Goal: Task Accomplishment & Management: Complete application form

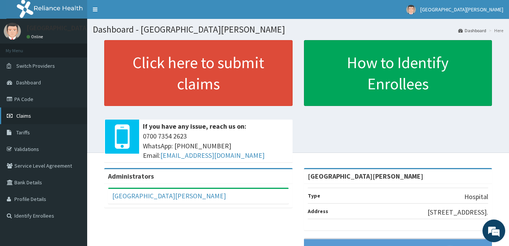
click at [29, 115] on span "Claims" at bounding box center [23, 115] width 15 height 7
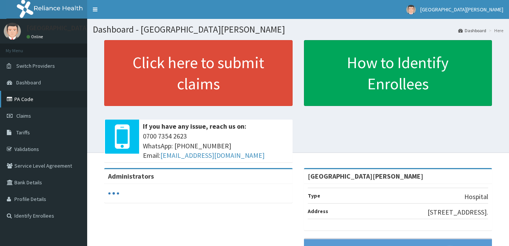
click at [25, 102] on link "PA Code" at bounding box center [43, 99] width 87 height 17
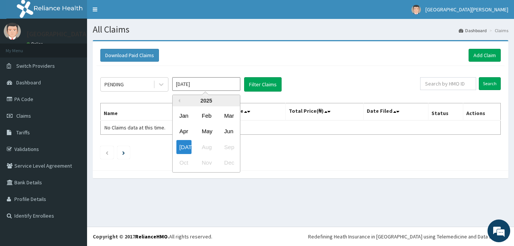
click at [229, 83] on input "Jul 2025" at bounding box center [206, 84] width 68 height 14
click at [163, 83] on icon at bounding box center [162, 85] width 8 height 8
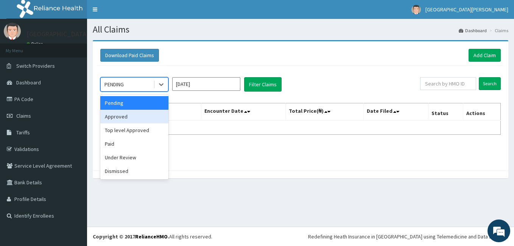
click at [125, 115] on div "Approved" at bounding box center [134, 117] width 68 height 14
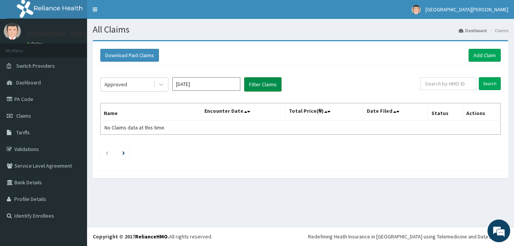
click at [264, 80] on button "Filter Claims" at bounding box center [262, 84] width 37 height 14
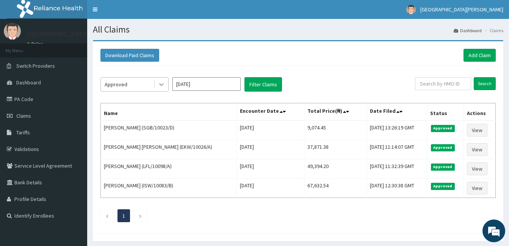
click at [163, 80] on div at bounding box center [161, 85] width 14 height 14
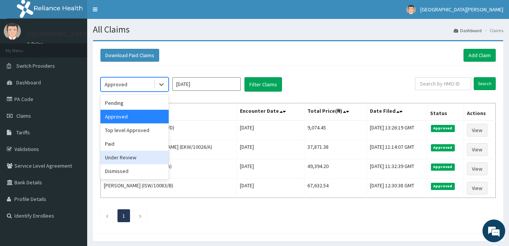
click at [115, 160] on div "Under Review" at bounding box center [134, 158] width 68 height 14
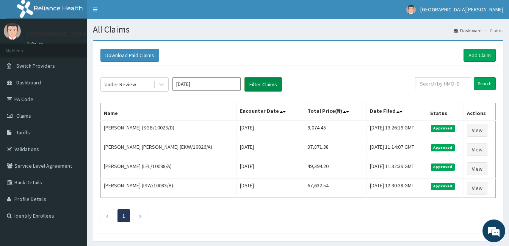
click at [273, 84] on button "Filter Claims" at bounding box center [262, 84] width 37 height 14
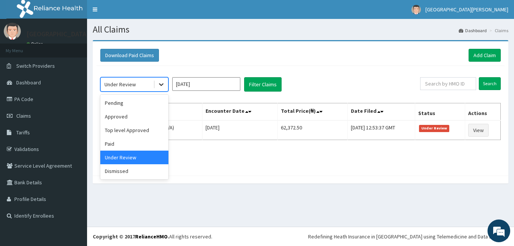
click at [161, 84] on icon at bounding box center [162, 85] width 8 height 8
click at [131, 138] on div "Paid" at bounding box center [134, 144] width 68 height 14
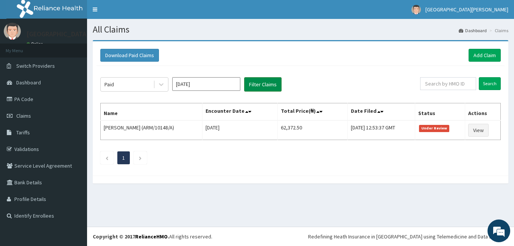
click at [270, 78] on button "Filter Claims" at bounding box center [262, 84] width 37 height 14
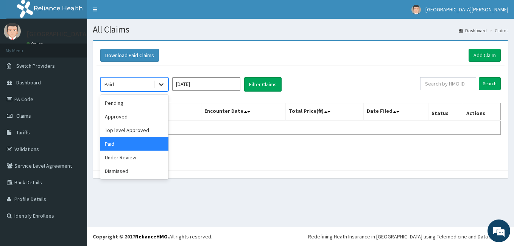
click at [156, 83] on div at bounding box center [161, 85] width 14 height 14
click at [125, 128] on div "Top level Approved" at bounding box center [134, 130] width 68 height 14
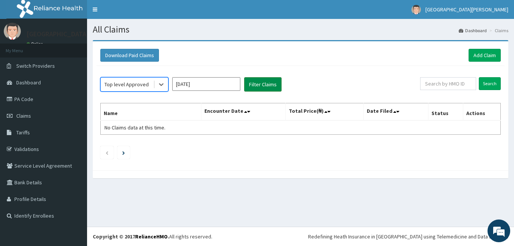
click at [264, 86] on button "Filter Claims" at bounding box center [262, 84] width 37 height 14
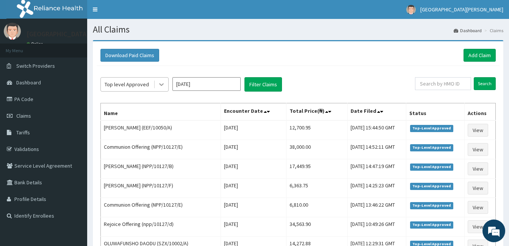
click at [164, 84] on icon at bounding box center [162, 85] width 8 height 8
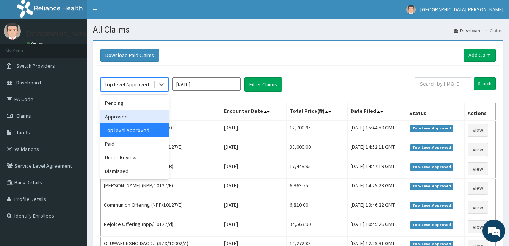
click at [140, 114] on div "Approved" at bounding box center [134, 117] width 68 height 14
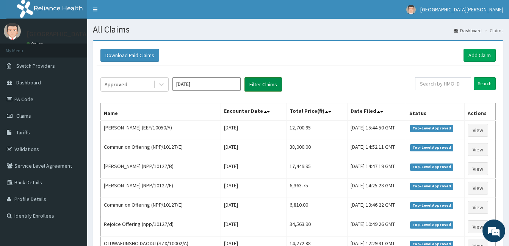
click at [261, 80] on button "Filter Claims" at bounding box center [262, 84] width 37 height 14
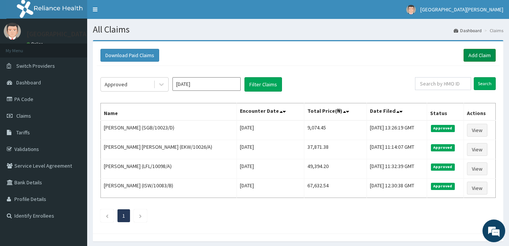
click at [478, 54] on link "Add Claim" at bounding box center [479, 55] width 32 height 13
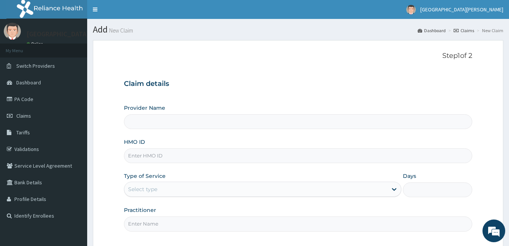
type input "[GEOGRAPHIC_DATA][PERSON_NAME]"
click at [172, 157] on input "HMO ID" at bounding box center [298, 155] width 348 height 15
type input "AKF/10002/A"
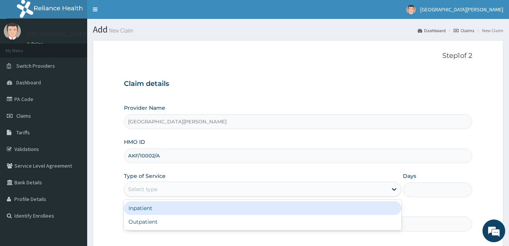
click at [192, 185] on div "Select type" at bounding box center [255, 189] width 263 height 12
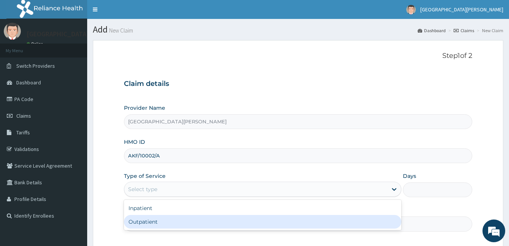
click at [183, 224] on div "Outpatient" at bounding box center [262, 222] width 277 height 14
type input "1"
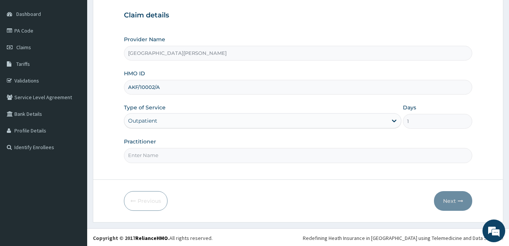
scroll to position [70, 0]
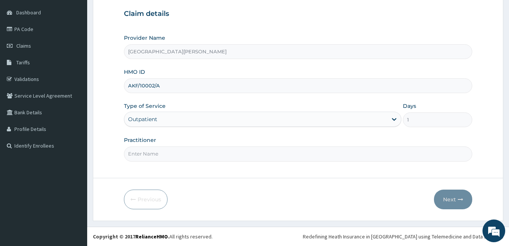
click at [343, 156] on input "Practitioner" at bounding box center [298, 154] width 348 height 15
type input "DR. VIOLET"
click at [451, 199] on button "Next" at bounding box center [453, 200] width 38 height 20
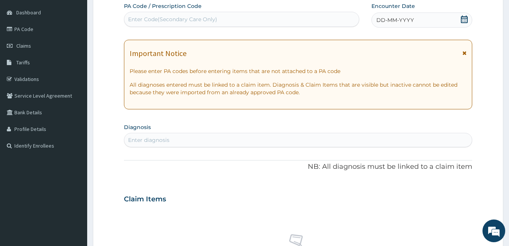
click at [295, 16] on div "Enter Code(Secondary Care Only)" at bounding box center [241, 19] width 234 height 12
paste input "PA/0C37F0"
type input "PA/0C37F0"
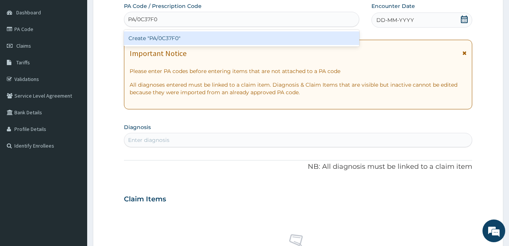
click at [285, 38] on div "Create "PA/0C37F0"" at bounding box center [241, 38] width 235 height 14
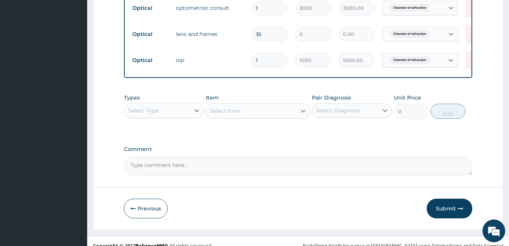
scroll to position [460, 0]
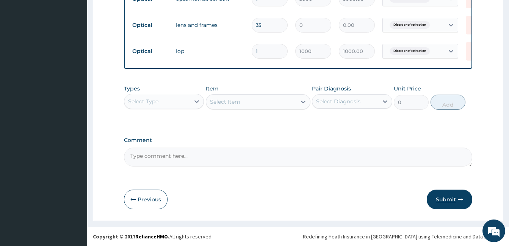
click at [463, 190] on button "Submit" at bounding box center [448, 200] width 45 height 20
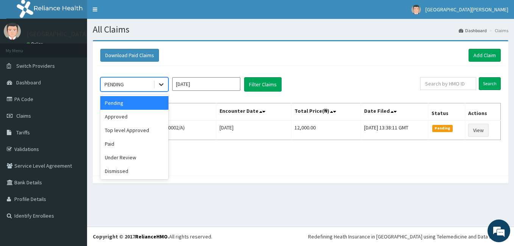
click at [158, 86] on icon at bounding box center [162, 85] width 8 height 8
click at [135, 129] on div "Top level Approved" at bounding box center [134, 130] width 68 height 14
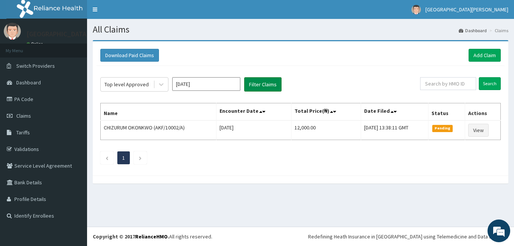
click at [253, 89] on button "Filter Claims" at bounding box center [262, 84] width 37 height 14
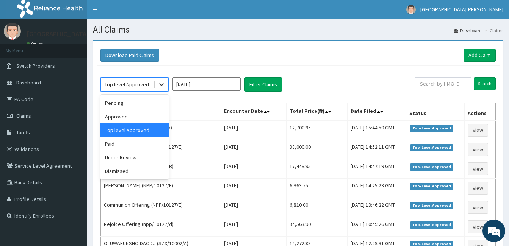
click at [157, 90] on div at bounding box center [161, 85] width 14 height 14
click at [134, 117] on div "Approved" at bounding box center [134, 117] width 68 height 14
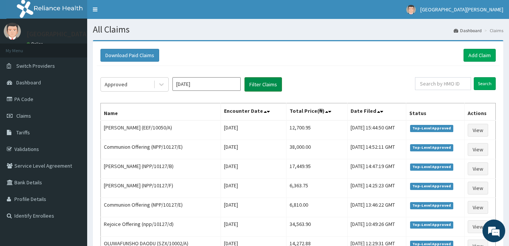
click at [257, 83] on button "Filter Claims" at bounding box center [262, 84] width 37 height 14
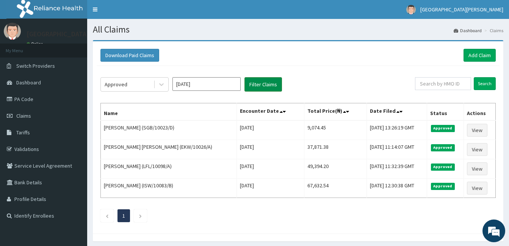
click at [257, 83] on button "Filter Claims" at bounding box center [262, 84] width 37 height 14
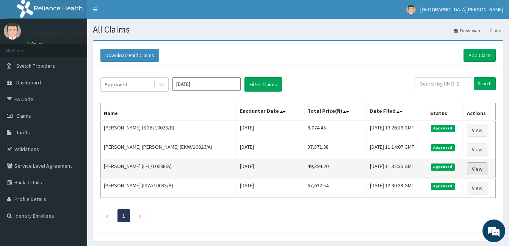
click at [473, 166] on link "View" at bounding box center [477, 168] width 20 height 13
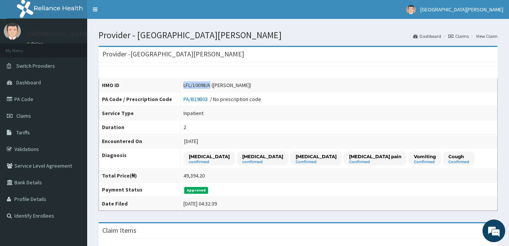
drag, startPoint x: 183, startPoint y: 86, endPoint x: 209, endPoint y: 87, distance: 26.5
click at [209, 87] on div "LFL/10098/A (VICTOR OKONKWO)" at bounding box center [217, 85] width 68 height 8
copy div "LFL/10098/A"
click at [38, 93] on link "PA Code" at bounding box center [43, 99] width 87 height 17
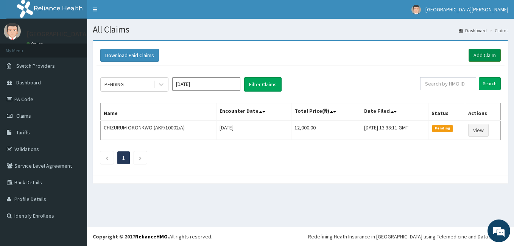
click at [477, 61] on link "Add Claim" at bounding box center [485, 55] width 32 height 13
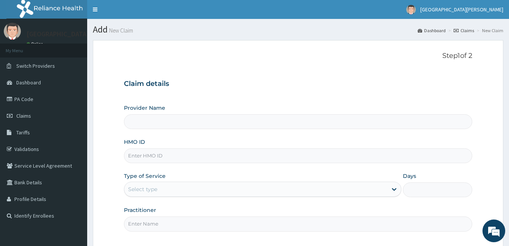
type input "[GEOGRAPHIC_DATA][PERSON_NAME]"
click at [217, 158] on input "HMO ID" at bounding box center [298, 155] width 348 height 15
paste input "LFL/10098/A"
type input "LFL/10098/A"
click at [222, 189] on div "Select type" at bounding box center [255, 189] width 263 height 12
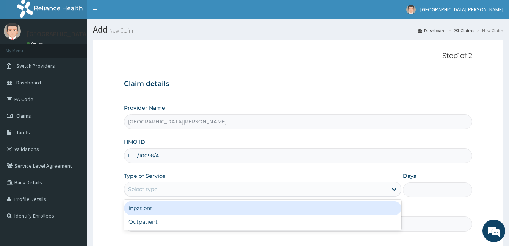
click at [219, 206] on div "Inpatient" at bounding box center [262, 208] width 277 height 14
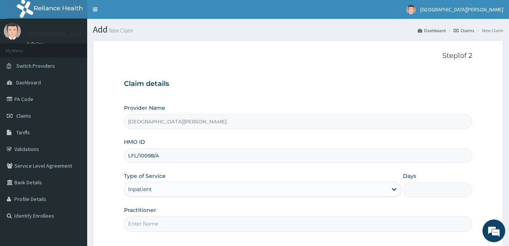
click at [415, 185] on input "Days" at bounding box center [437, 190] width 69 height 15
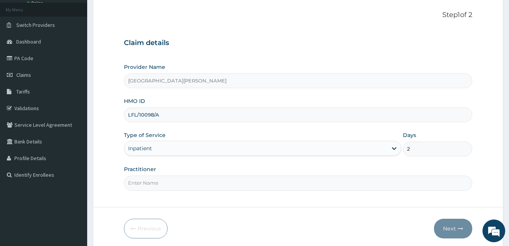
scroll to position [42, 0]
type input "2"
click at [368, 177] on input "Practitioner" at bounding box center [298, 182] width 348 height 15
type input "Dr.Thank-God"
click at [452, 230] on button "Next" at bounding box center [453, 228] width 38 height 20
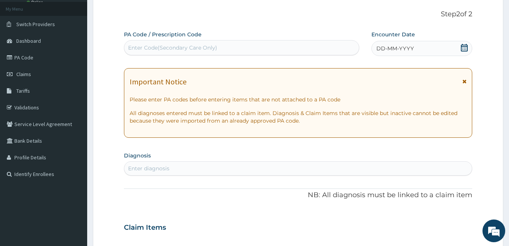
click at [466, 42] on div "DD-MM-YYYY" at bounding box center [421, 48] width 101 height 15
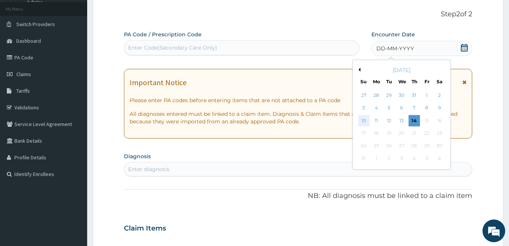
click at [363, 125] on div "10" at bounding box center [363, 120] width 11 height 11
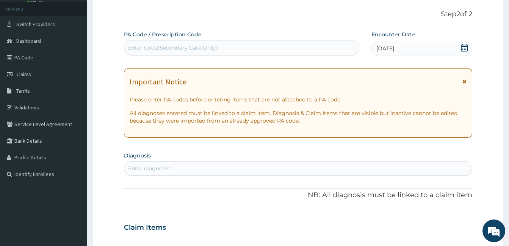
click at [335, 164] on div "Enter diagnosis" at bounding box center [297, 168] width 347 height 12
type input "Malaria"
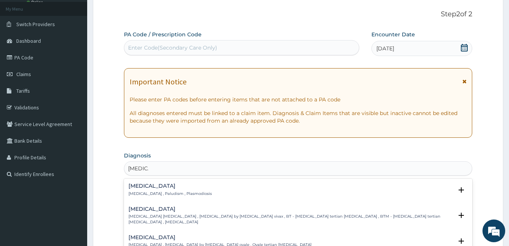
click at [165, 193] on p "Malaria , Paludism , Plasmodiosis" at bounding box center [169, 193] width 83 height 5
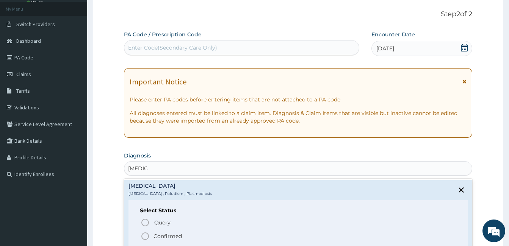
click at [145, 236] on icon "status option filled" at bounding box center [144, 236] width 9 height 9
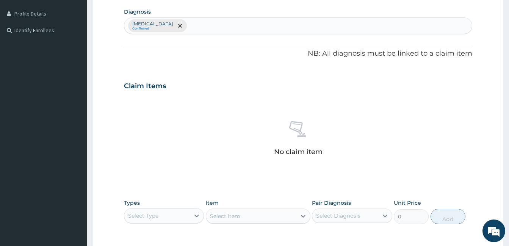
scroll to position [192, 0]
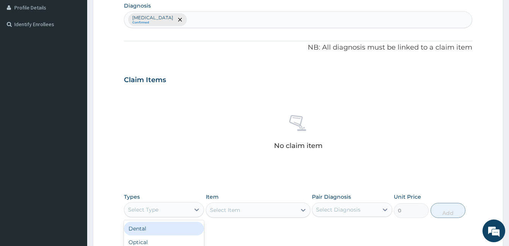
click at [173, 209] on div "Select Type" at bounding box center [157, 210] width 66 height 12
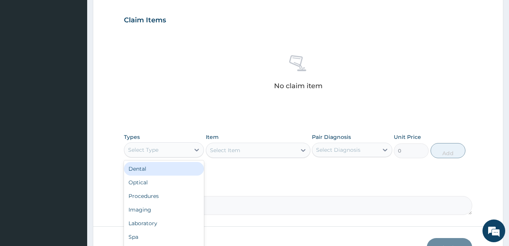
scroll to position [256, 0]
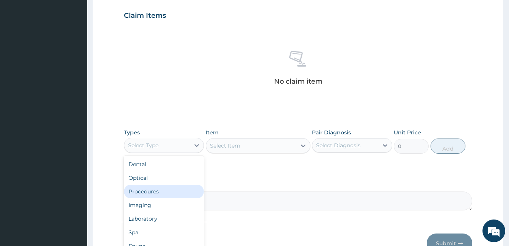
click at [175, 188] on div "Procedures" at bounding box center [164, 192] width 80 height 14
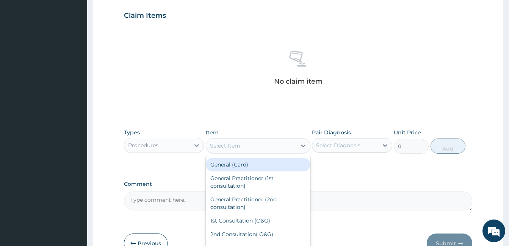
click at [254, 148] on div "Select Item" at bounding box center [251, 146] width 90 height 12
click at [247, 164] on div "General (Card)" at bounding box center [258, 165] width 105 height 14
type input "500"
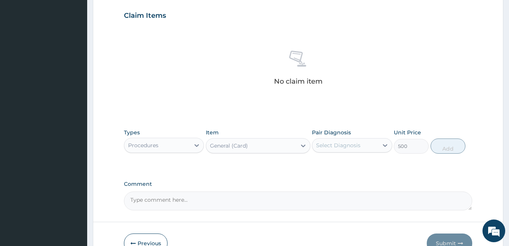
click at [338, 142] on div "Select Diagnosis" at bounding box center [338, 146] width 44 height 8
click at [339, 162] on label "Malaria" at bounding box center [347, 164] width 47 height 8
checkbox input "true"
click at [445, 142] on button "Add" at bounding box center [447, 146] width 35 height 15
type input "0"
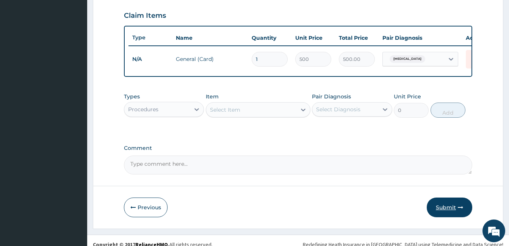
click at [448, 205] on button "Submit" at bounding box center [448, 208] width 45 height 20
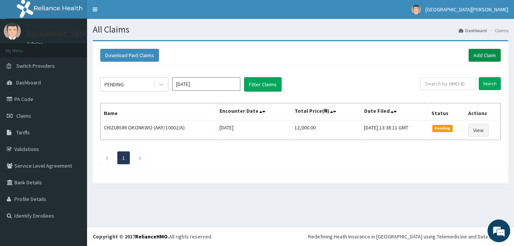
click at [480, 52] on link "Add Claim" at bounding box center [485, 55] width 32 height 13
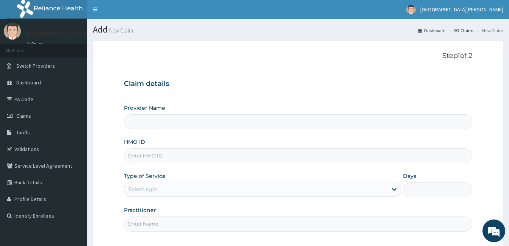
type input "[GEOGRAPHIC_DATA][PERSON_NAME]"
click at [165, 154] on input "HMO ID" at bounding box center [298, 155] width 348 height 15
drag, startPoint x: 145, startPoint y: 155, endPoint x: 107, endPoint y: 157, distance: 37.5
click at [107, 157] on form "Step 1 of 2 Claim details Provider Name [GEOGRAPHIC_DATA][PERSON_NAME] HMO ID n…" at bounding box center [298, 165] width 410 height 251
type input "NPP/10127/E"
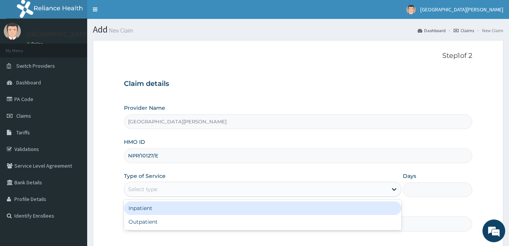
click at [219, 185] on div "Select type" at bounding box center [255, 189] width 263 height 12
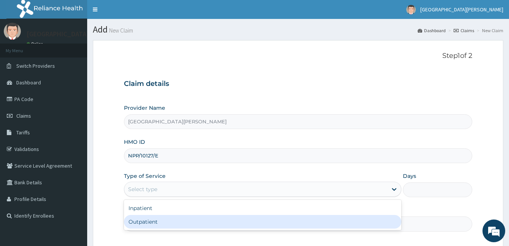
click at [182, 222] on div "Outpatient" at bounding box center [262, 222] width 277 height 14
type input "1"
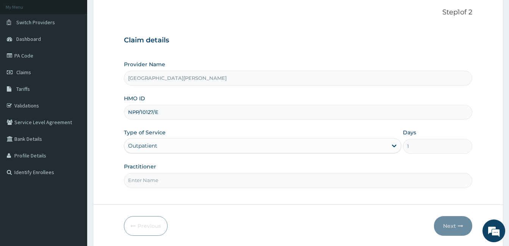
scroll to position [44, 0]
click at [437, 174] on input "Practitioner" at bounding box center [298, 180] width 348 height 15
type input "Dr.Thank-God"
click at [457, 218] on button "Next" at bounding box center [453, 226] width 38 height 20
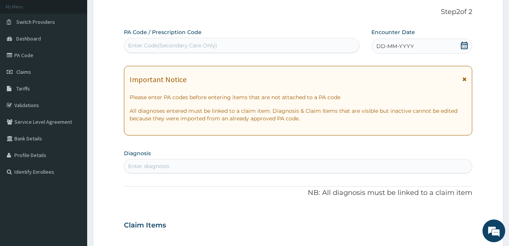
click at [329, 42] on div "Enter Code(Secondary Care Only)" at bounding box center [241, 45] width 234 height 12
paste input "PA/37C846"
type input "PA/37C846"
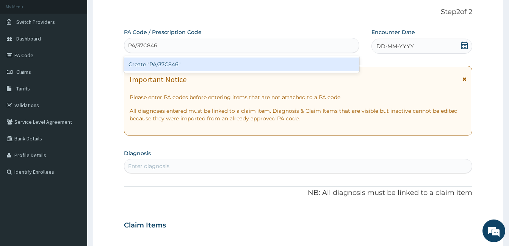
click at [289, 64] on div "Create "PA/37C846"" at bounding box center [241, 65] width 235 height 14
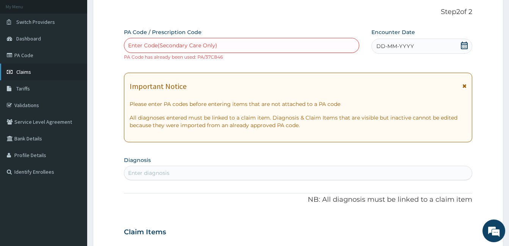
click at [35, 75] on link "Claims" at bounding box center [43, 72] width 87 height 17
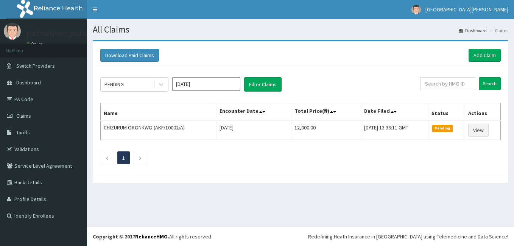
click at [477, 55] on link "Add Claim" at bounding box center [485, 55] width 32 height 13
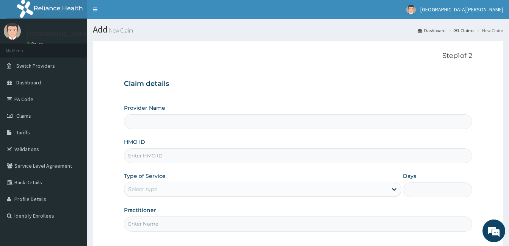
click at [178, 151] on input "HMO ID" at bounding box center [298, 155] width 348 height 15
type input "[GEOGRAPHIC_DATA][PERSON_NAME]"
click at [154, 154] on input "AKF/10002/A" at bounding box center [298, 155] width 348 height 15
type input "AKF/10001/A"
click at [181, 195] on div "Select type" at bounding box center [255, 189] width 263 height 12
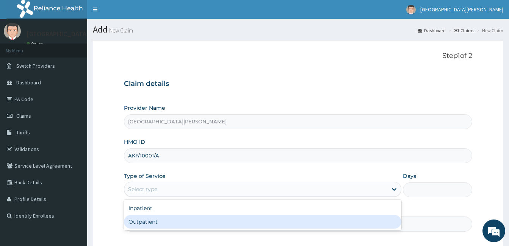
click at [172, 228] on div "Outpatient" at bounding box center [262, 222] width 277 height 14
type input "1"
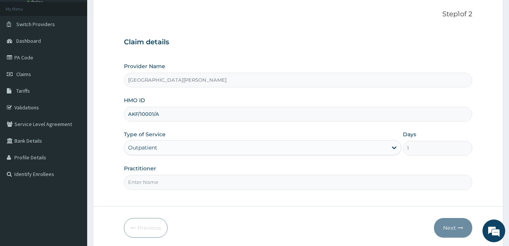
scroll to position [48, 0]
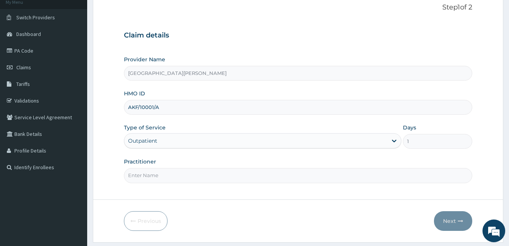
click at [450, 179] on input "Practitioner" at bounding box center [298, 175] width 348 height 15
type input "DR. SUNDAY"
click at [458, 214] on button "Next" at bounding box center [453, 221] width 38 height 20
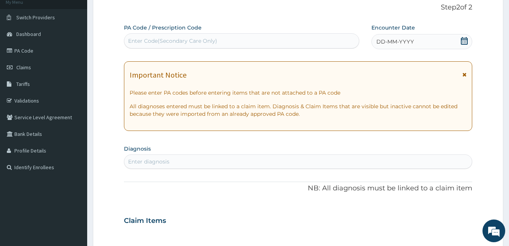
click at [303, 37] on div "Enter Code(Secondary Care Only)" at bounding box center [241, 41] width 234 height 12
paste input "PA/1F41D5"
type input "PA/1F41D5"
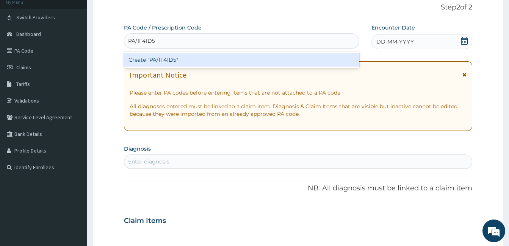
click at [301, 55] on div "Create "PA/1F41D5"" at bounding box center [241, 60] width 235 height 14
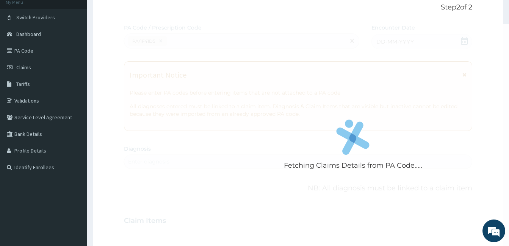
scroll to position [222, 0]
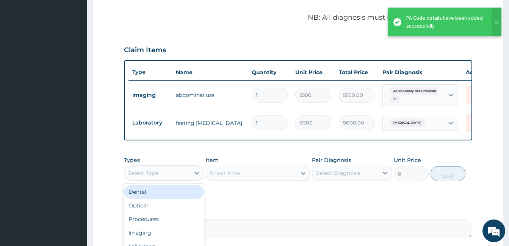
click at [176, 179] on div "Select Type" at bounding box center [157, 173] width 66 height 12
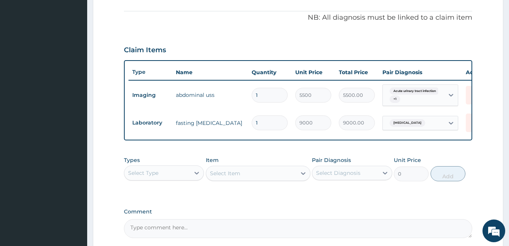
click at [176, 179] on div "Select Type" at bounding box center [157, 173] width 66 height 12
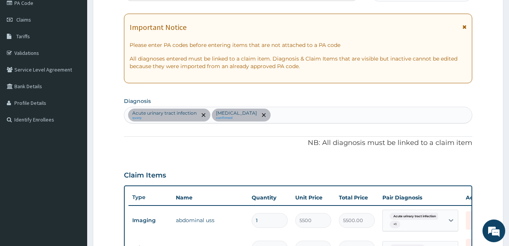
scroll to position [99, 0]
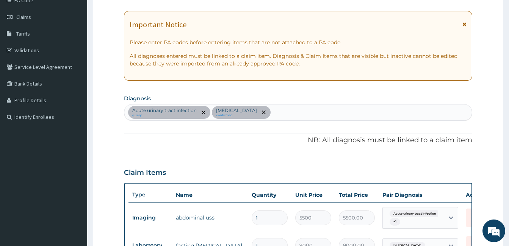
click at [329, 112] on div "Acute urinary tract infection query Hypercholesterolemia confirmed" at bounding box center [297, 113] width 347 height 16
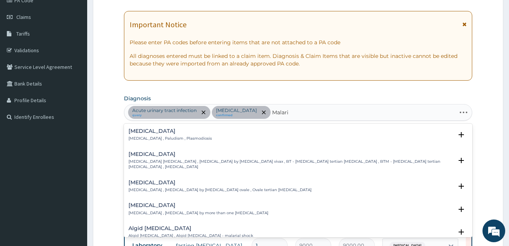
type input "Malaria"
click at [175, 136] on p "Malaria , Paludism , Plasmodiosis" at bounding box center [169, 138] width 83 height 5
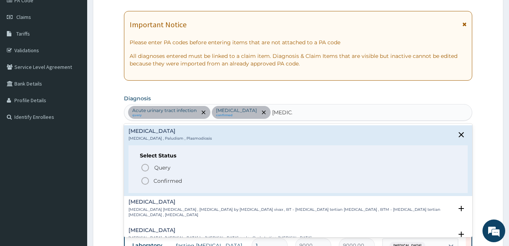
click at [155, 179] on p "Confirmed" at bounding box center [167, 181] width 28 height 8
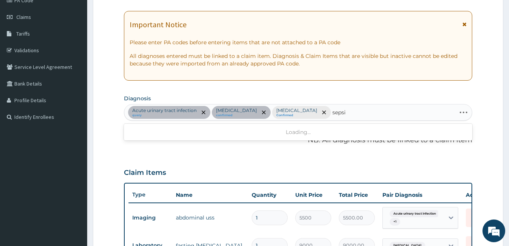
type input "sepsis"
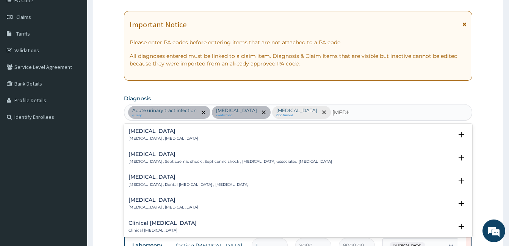
click at [156, 140] on p "Systemic infection , Sepsis" at bounding box center [163, 138] width 70 height 5
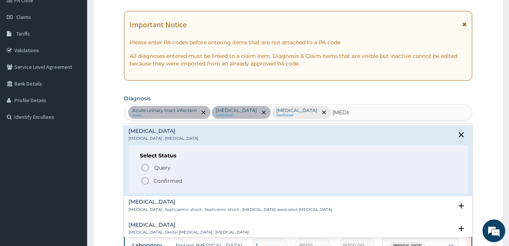
click at [153, 180] on p "Confirmed" at bounding box center [167, 181] width 28 height 8
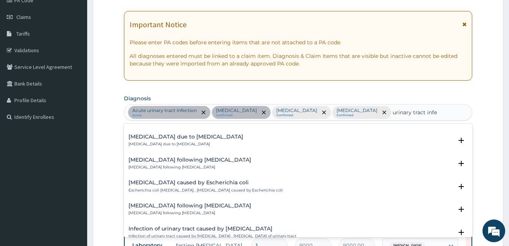
scroll to position [572, 0]
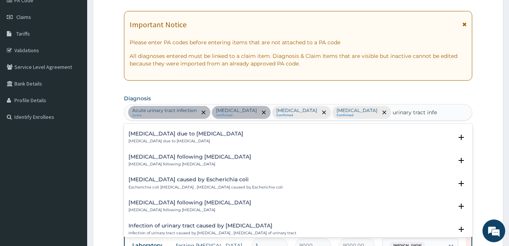
type input "urinary tract infe"
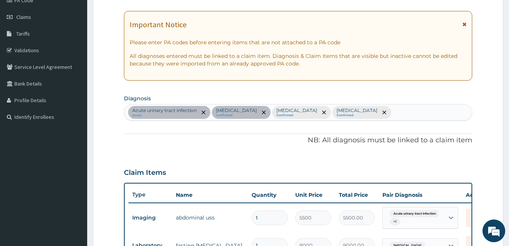
click at [469, 162] on div "Claim Items" at bounding box center [298, 171] width 348 height 20
click at [397, 111] on div "Acute urinary tract infection query Hypercholesterolemia confirmed Malaria Conf…" at bounding box center [297, 113] width 347 height 16
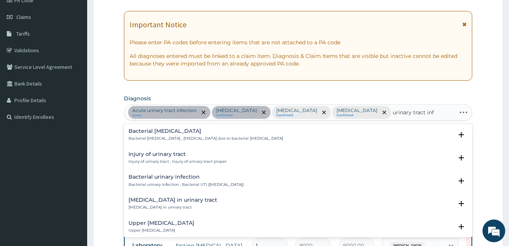
type input "urinary tract infe"
click at [191, 175] on h4 "Upper urinary tract infection" at bounding box center [161, 177] width 66 height 6
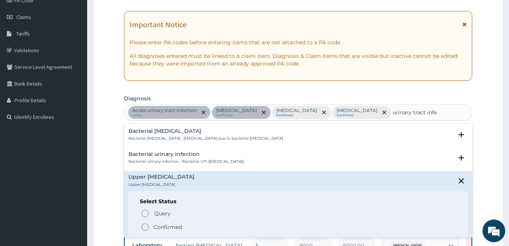
click at [167, 228] on p "Confirmed" at bounding box center [167, 227] width 28 height 8
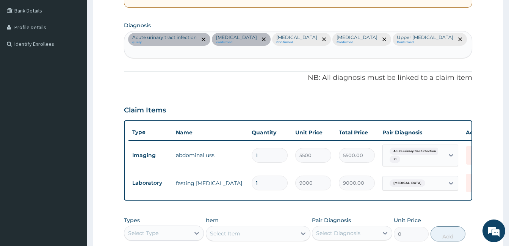
scroll to position [213, 0]
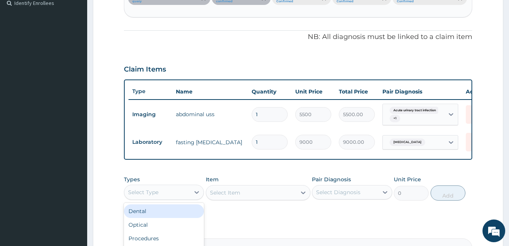
click at [181, 189] on div "Select Type" at bounding box center [157, 192] width 66 height 12
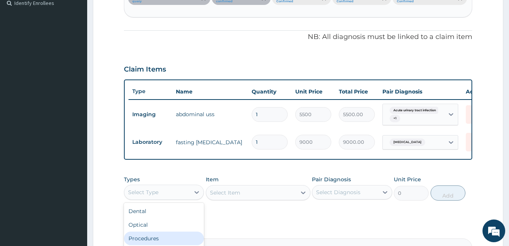
click at [166, 232] on div "Procedures" at bounding box center [164, 239] width 80 height 14
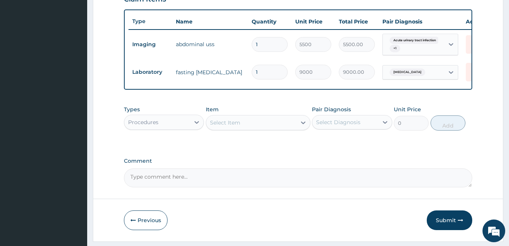
scroll to position [296, 0]
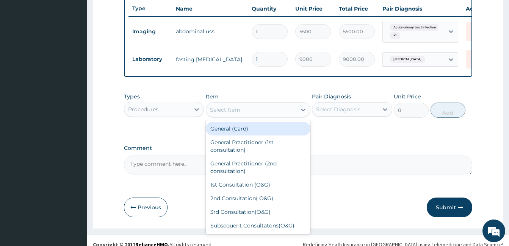
click at [267, 111] on div "Select Item" at bounding box center [251, 110] width 90 height 12
click at [249, 125] on div "General (Card)" at bounding box center [258, 129] width 105 height 14
type input "500"
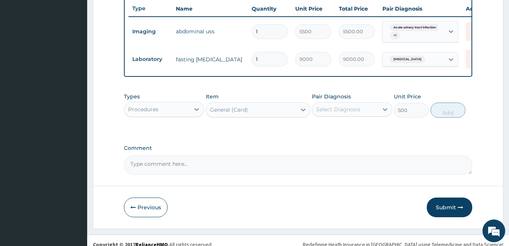
click at [329, 106] on div "Select Diagnosis" at bounding box center [338, 110] width 44 height 8
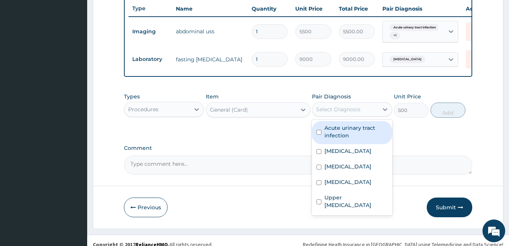
click at [346, 124] on label "Acute urinary tract infection" at bounding box center [355, 131] width 63 height 15
checkbox input "true"
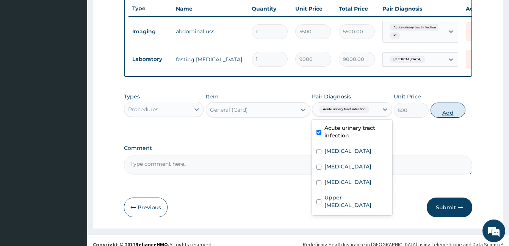
click at [454, 103] on button "Add" at bounding box center [447, 110] width 35 height 15
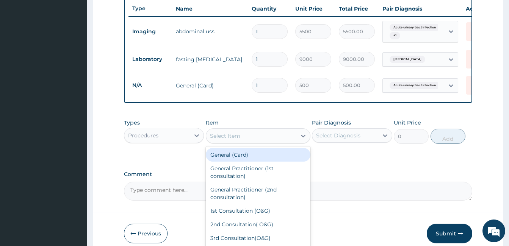
click at [286, 138] on div "Select Item" at bounding box center [258, 135] width 105 height 15
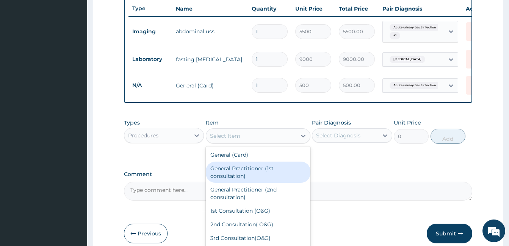
click at [282, 164] on div "General Practitioner (1st consultation)" at bounding box center [258, 172] width 105 height 21
type input "1500"
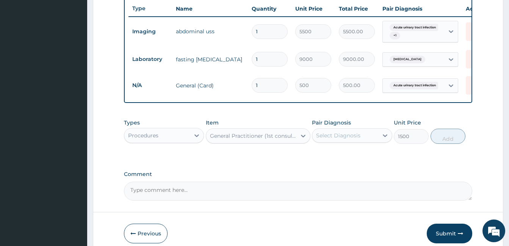
click at [353, 134] on div "Select Diagnosis" at bounding box center [338, 136] width 44 height 8
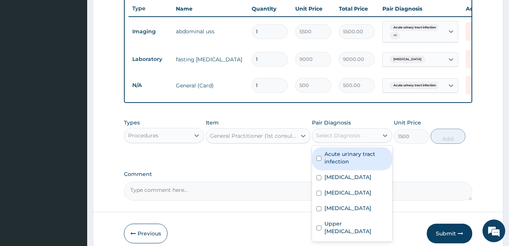
click at [366, 150] on label "Acute urinary tract infection" at bounding box center [355, 157] width 63 height 15
checkbox input "true"
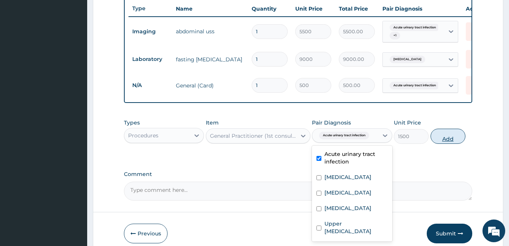
click at [438, 131] on button "Add" at bounding box center [447, 136] width 35 height 15
type input "0"
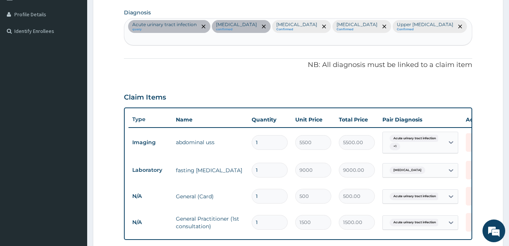
scroll to position [184, 0]
click at [456, 24] on span "remove selection option" at bounding box center [459, 27] width 7 height 7
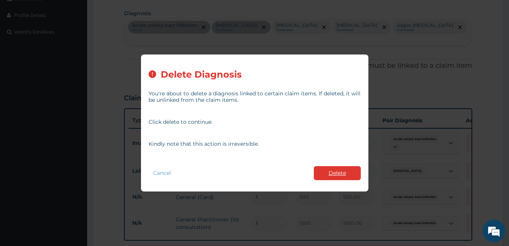
click at [349, 169] on button "Delete" at bounding box center [337, 173] width 47 height 14
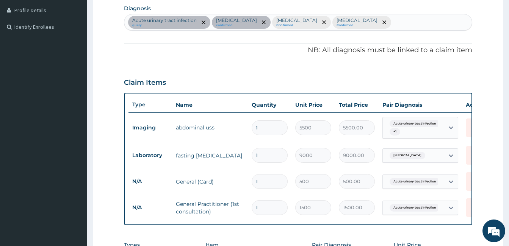
scroll to position [181, 0]
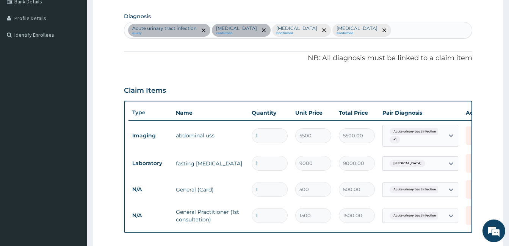
click at [391, 29] on div "Acute urinary tract infection query Hypercholesterolemia confirmed Malaria Conf…" at bounding box center [297, 30] width 347 height 16
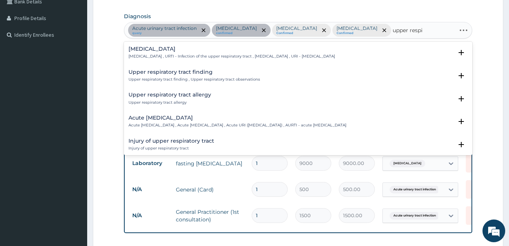
type input "upper respir"
click at [196, 58] on p "Upper respiratory infection , URTI - Infection of the upper respiratory tract ,…" at bounding box center [231, 56] width 206 height 5
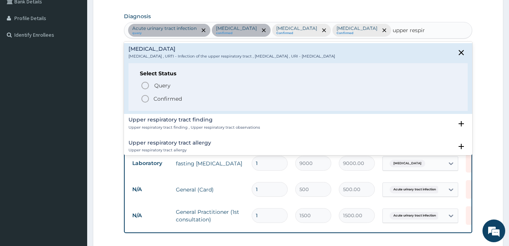
click at [147, 98] on icon "status option filled" at bounding box center [144, 98] width 9 height 9
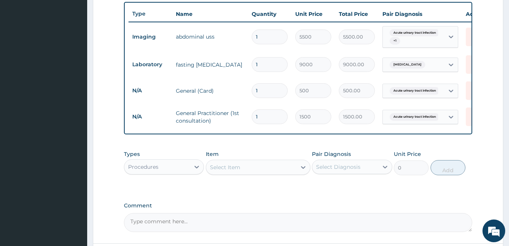
scroll to position [285, 0]
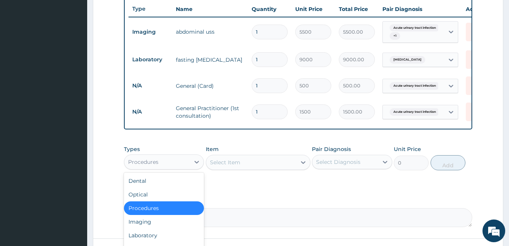
click at [154, 166] on div "Procedures" at bounding box center [143, 162] width 30 height 8
click at [158, 237] on div "Laboratory" at bounding box center [164, 236] width 80 height 14
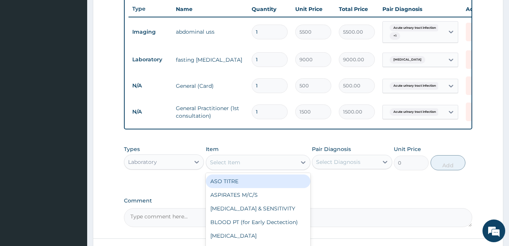
click at [234, 166] on div "Select Item" at bounding box center [225, 163] width 30 height 8
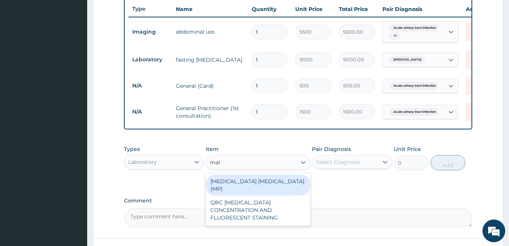
type input "mala"
click at [250, 193] on div "MALARIA PARASITE (MP)" at bounding box center [258, 185] width 105 height 21
type input "560"
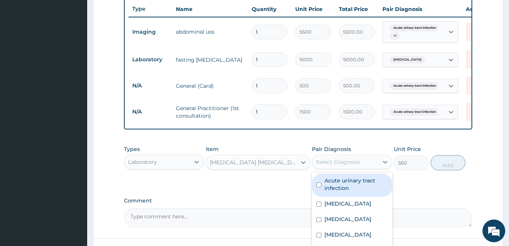
click at [339, 168] on div "Select Diagnosis" at bounding box center [345, 162] width 66 height 12
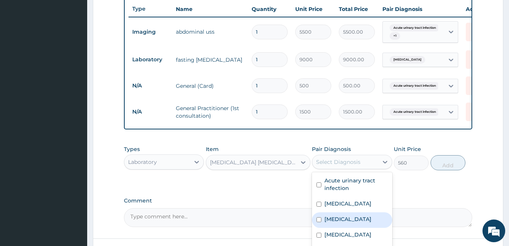
click at [349, 220] on div "Malaria" at bounding box center [352, 220] width 80 height 16
checkbox input "true"
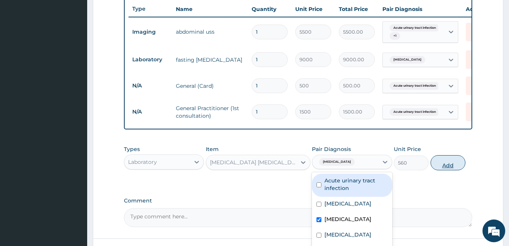
click at [455, 166] on button "Add" at bounding box center [447, 162] width 35 height 15
type input "0"
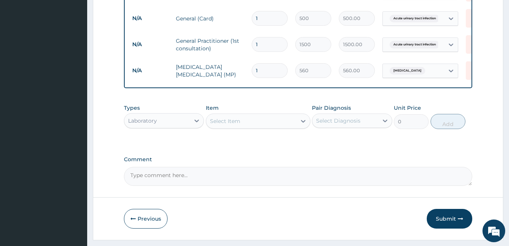
scroll to position [359, 0]
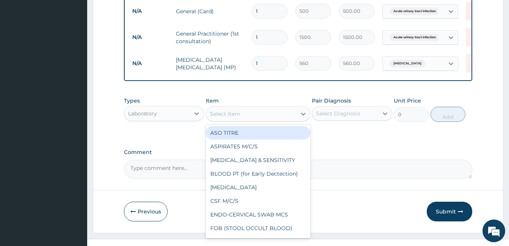
click at [265, 115] on div "Select Item" at bounding box center [251, 114] width 90 height 12
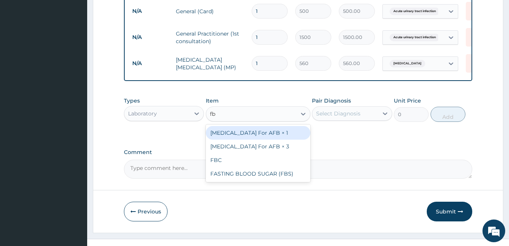
type input "fbc"
click at [279, 140] on div "FBC" at bounding box center [258, 133] width 105 height 14
type input "1600"
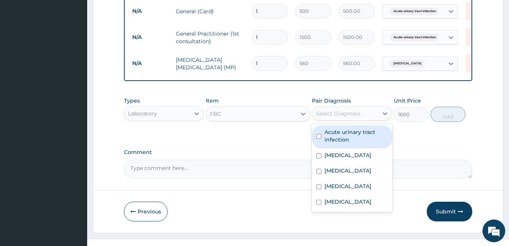
click at [349, 117] on div "Select Diagnosis" at bounding box center [338, 114] width 44 height 8
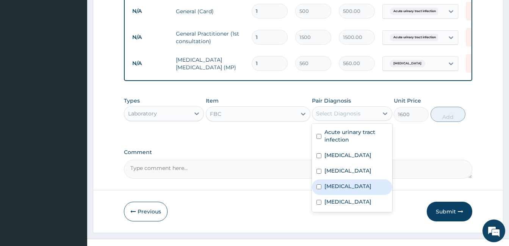
click at [354, 189] on div "Sepsis" at bounding box center [352, 187] width 80 height 16
checkbox input "true"
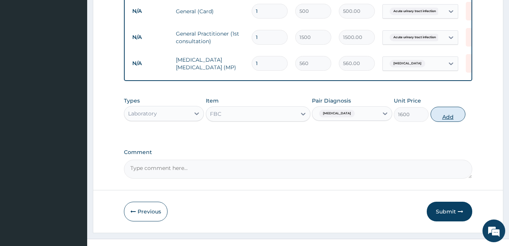
click at [444, 117] on button "Add" at bounding box center [447, 114] width 35 height 15
type input "0"
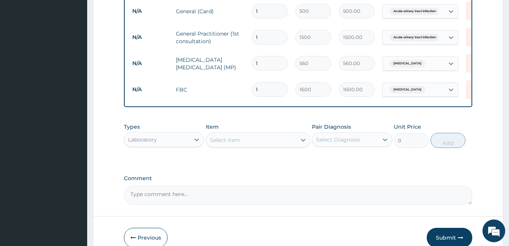
click at [224, 144] on div "Select Item" at bounding box center [225, 140] width 30 height 8
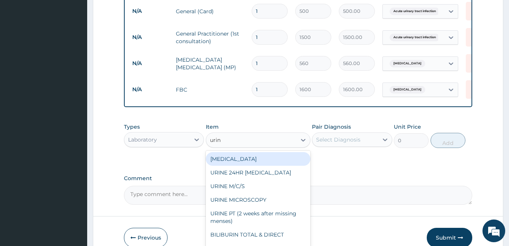
type input "urina"
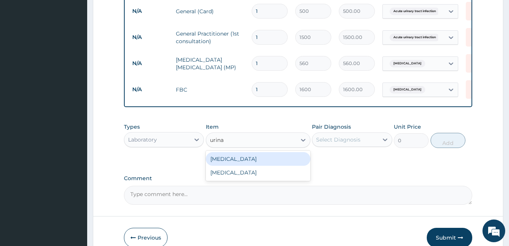
click at [251, 158] on div "URINALYSIS" at bounding box center [258, 159] width 105 height 14
type input "400"
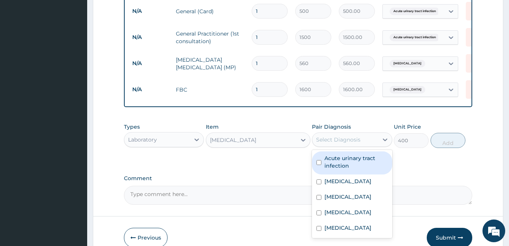
click at [359, 147] on div "Select Diagnosis" at bounding box center [352, 140] width 80 height 14
click at [373, 158] on div "Acute urinary tract infection" at bounding box center [352, 162] width 80 height 23
checkbox input "true"
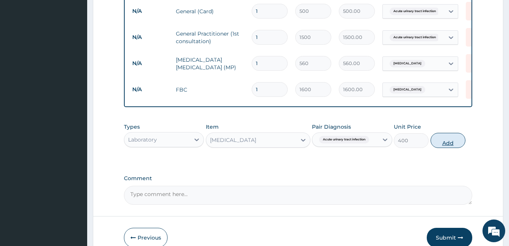
click at [451, 148] on button "Add" at bounding box center [447, 140] width 35 height 15
type input "0"
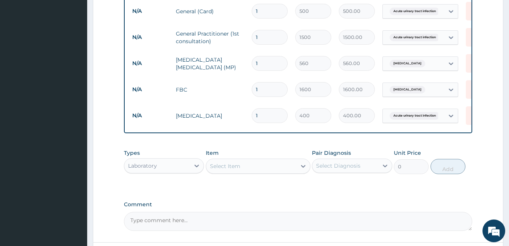
click at [288, 172] on div "Select Item" at bounding box center [251, 166] width 90 height 12
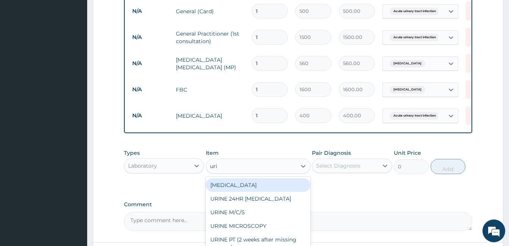
type input "urin"
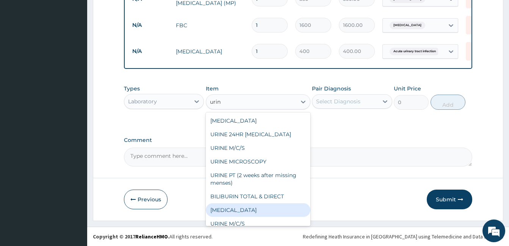
scroll to position [6, 0]
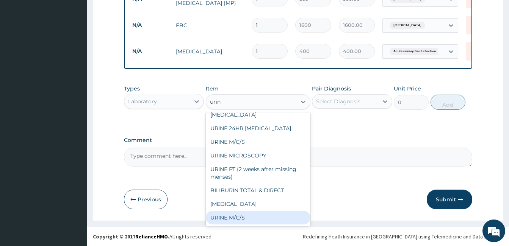
click at [287, 215] on div "URINE M/C/S" at bounding box center [258, 218] width 105 height 14
type input "3500"
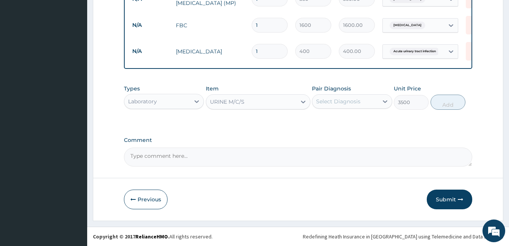
click at [375, 96] on div "Select Diagnosis" at bounding box center [345, 101] width 66 height 12
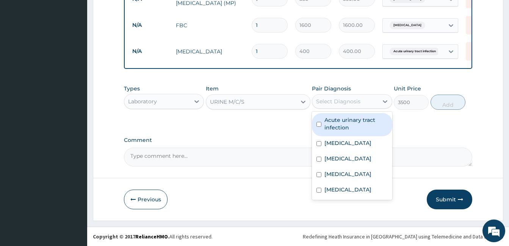
click at [365, 130] on label "Acute urinary tract infection" at bounding box center [355, 123] width 63 height 15
checkbox input "true"
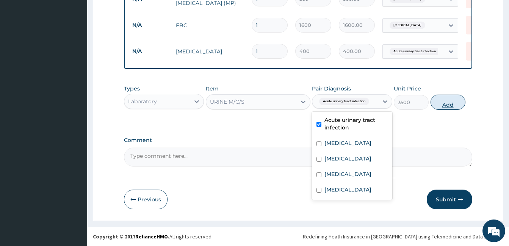
click at [445, 105] on button "Add" at bounding box center [447, 102] width 35 height 15
type input "0"
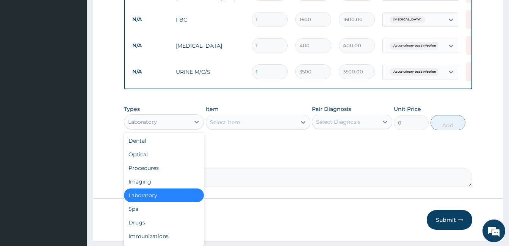
click at [159, 128] on div "Laboratory" at bounding box center [157, 122] width 66 height 12
click at [161, 226] on div "Drugs" at bounding box center [164, 223] width 80 height 14
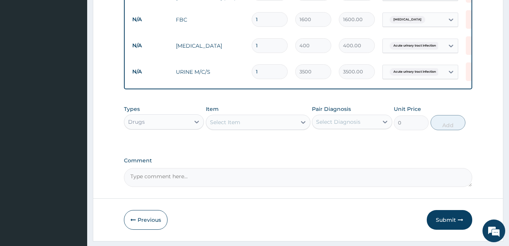
click at [245, 128] on div "Select Item" at bounding box center [251, 122] width 90 height 12
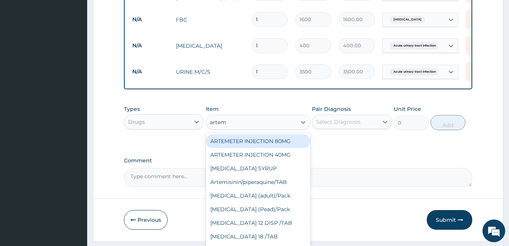
type input "arteme"
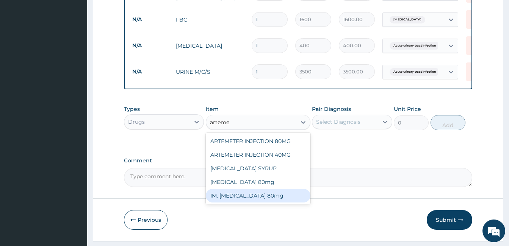
click at [287, 197] on div "IM. Artemether 80mg" at bounding box center [258, 196] width 105 height 14
type input "500"
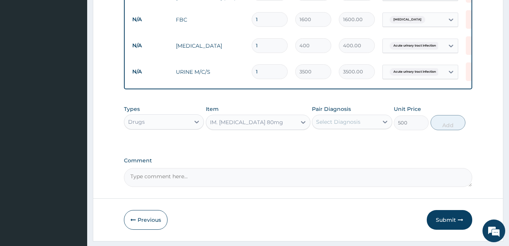
click at [346, 128] on div "Select Diagnosis" at bounding box center [345, 122] width 66 height 12
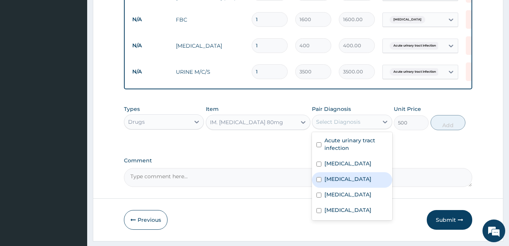
click at [367, 186] on div "Malaria" at bounding box center [352, 180] width 80 height 16
checkbox input "true"
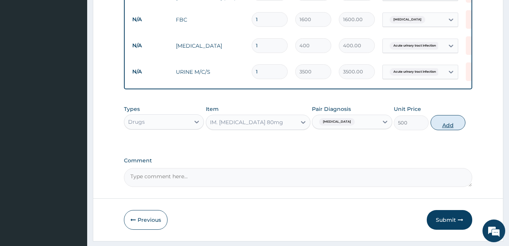
click at [449, 130] on button "Add" at bounding box center [447, 122] width 35 height 15
type input "0"
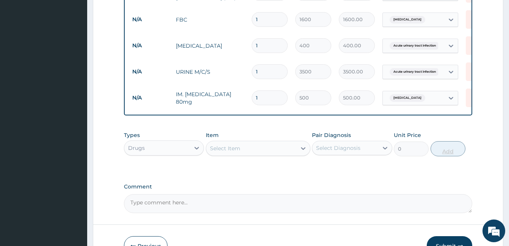
type input "0.00"
type input "6"
type input "3000.00"
type input "6"
click at [285, 154] on div "Select Item" at bounding box center [251, 148] width 90 height 12
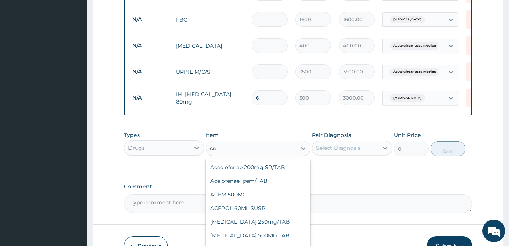
type input "c"
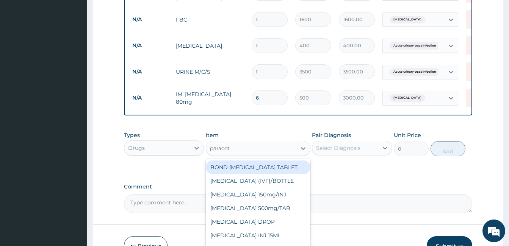
type input "paraceta"
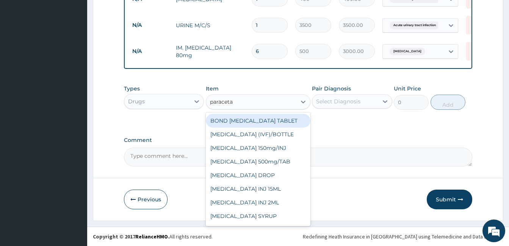
scroll to position [26, 0]
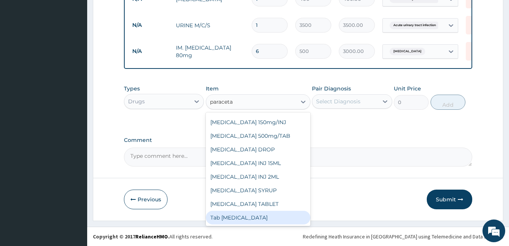
click at [275, 220] on div "Tab Paracetamol" at bounding box center [258, 218] width 105 height 14
type input "12"
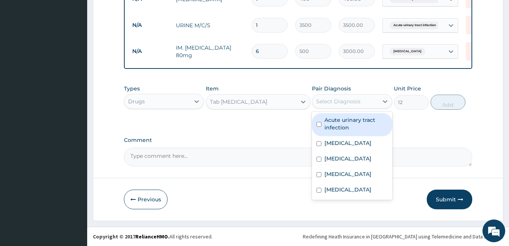
click at [345, 97] on div "Select Diagnosis" at bounding box center [345, 101] width 66 height 12
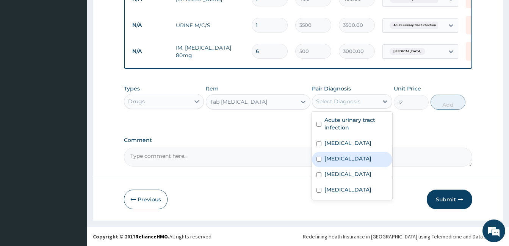
click at [351, 156] on div "Malaria" at bounding box center [352, 160] width 80 height 16
checkbox input "true"
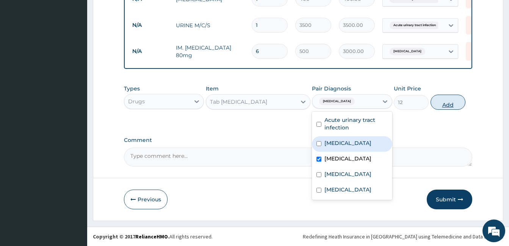
click at [443, 108] on button "Add" at bounding box center [447, 102] width 35 height 15
type input "0"
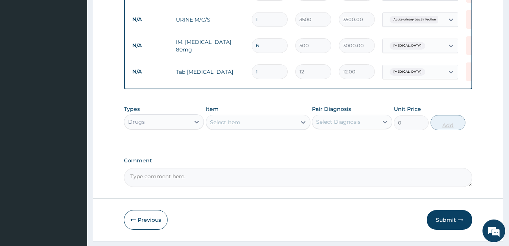
type input "18"
type input "216.00"
type input "18"
click at [253, 128] on div "Select Item" at bounding box center [251, 122] width 90 height 12
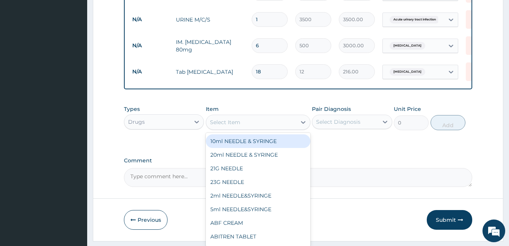
type input "c"
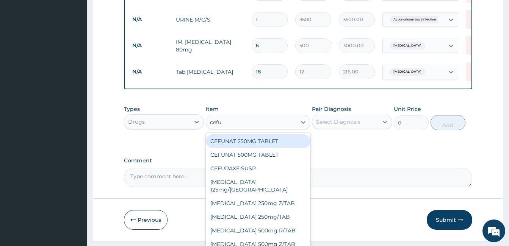
type input "cefur"
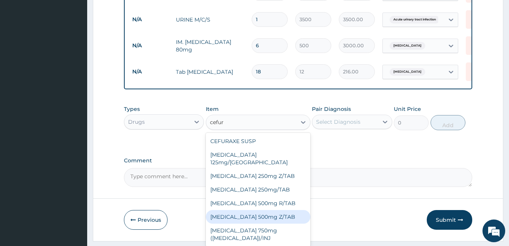
click at [286, 210] on div "Cefuroxime 500mg Z/TAB" at bounding box center [258, 217] width 105 height 14
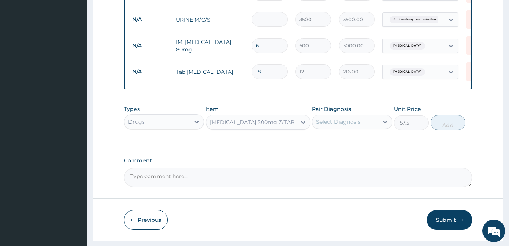
click at [294, 128] on div "Cefuroxime 500mg Z/TAB" at bounding box center [251, 122] width 90 height 12
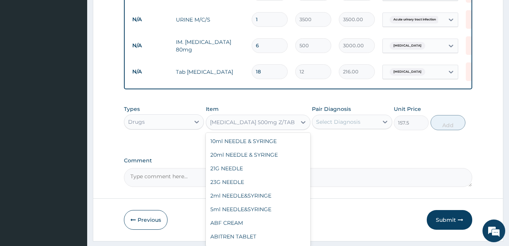
scroll to position [6260, 0]
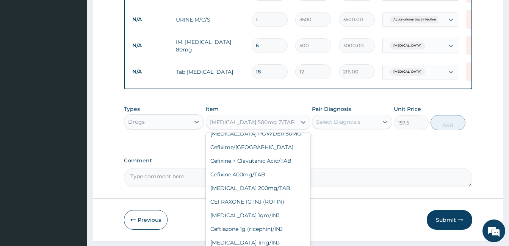
type input "131.25"
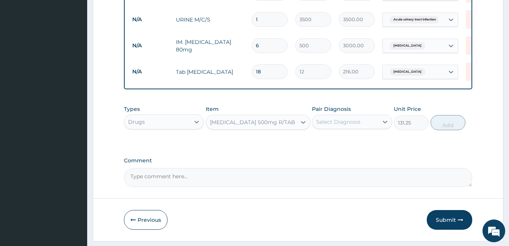
click at [373, 126] on div "Select Diagnosis" at bounding box center [345, 122] width 66 height 12
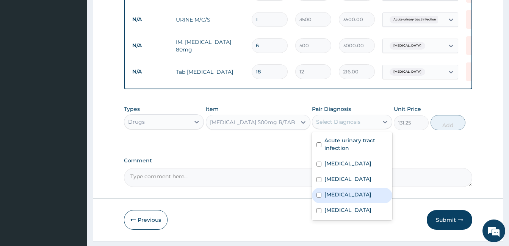
click at [373, 198] on div "Sepsis" at bounding box center [352, 196] width 80 height 16
checkbox input "true"
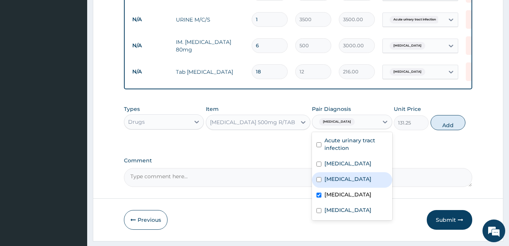
click at [292, 128] on div "Cefuroxime 500mg R/TAB" at bounding box center [251, 122] width 90 height 12
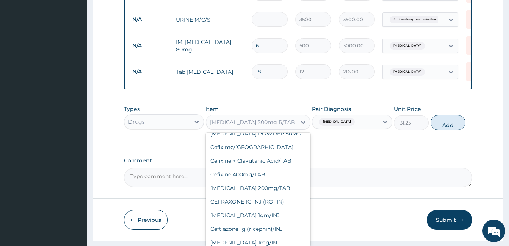
scroll to position [6261, 0]
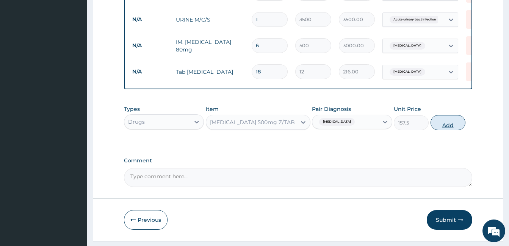
click at [451, 130] on button "Add" at bounding box center [447, 122] width 35 height 15
type input "0"
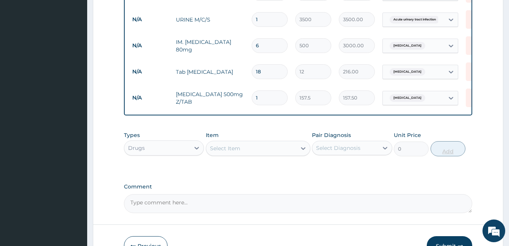
type input "10"
type input "1575.00"
type input "10"
click at [272, 153] on div "Select Item" at bounding box center [251, 148] width 90 height 12
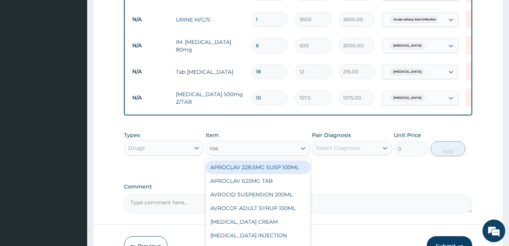
type input "roce"
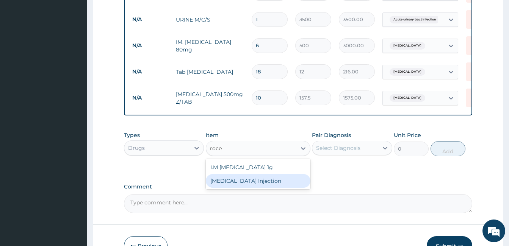
click at [284, 183] on div "Rocephin Injection" at bounding box center [258, 181] width 105 height 14
type input "9500"
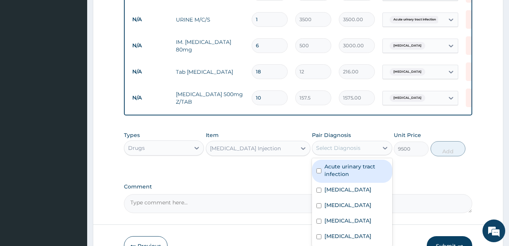
click at [354, 152] on div "Select Diagnosis" at bounding box center [338, 148] width 44 height 8
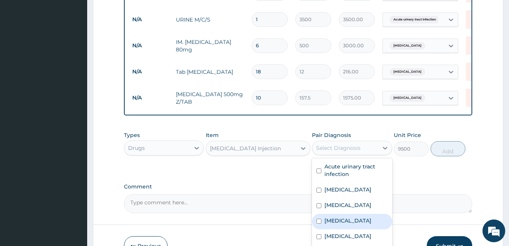
click at [367, 222] on div "Sepsis" at bounding box center [352, 222] width 80 height 16
checkbox input "true"
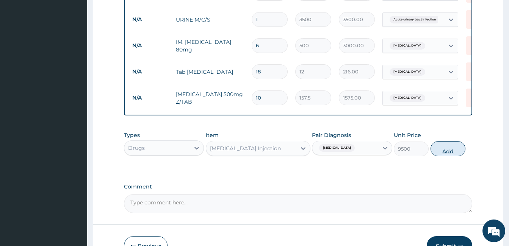
click at [446, 156] on button "Add" at bounding box center [447, 148] width 35 height 15
type input "0"
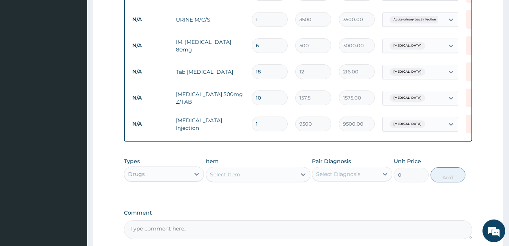
type input "0.00"
type input "3"
type input "28500.00"
type input "3"
click at [295, 178] on div "Select Item" at bounding box center [251, 175] width 90 height 12
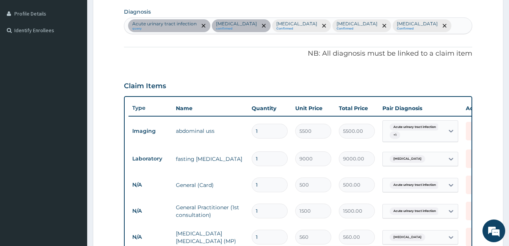
scroll to position [164, 0]
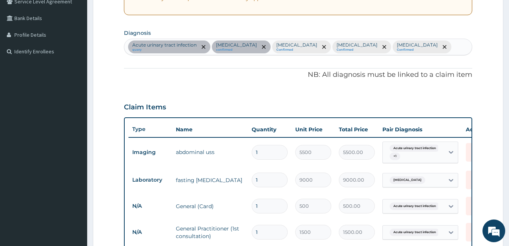
type input "lora"
click at [448, 52] on div "Acute urinary tract infection query Hypercholesterolemia confirmed Malaria Conf…" at bounding box center [297, 47] width 347 height 16
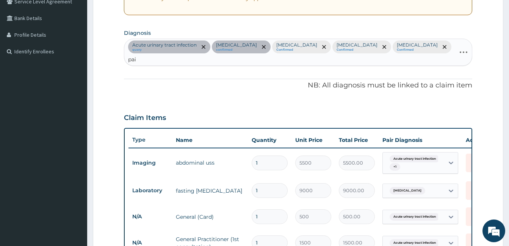
type input "pain"
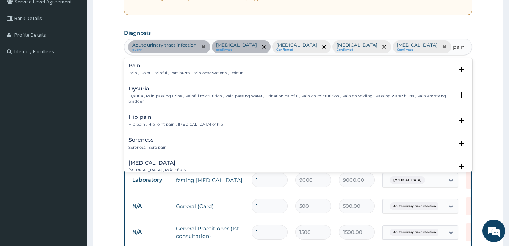
click at [172, 70] on p "Pain , Dolor , Painful , Part hurts , Pain observations , Dolour" at bounding box center [185, 72] width 114 height 5
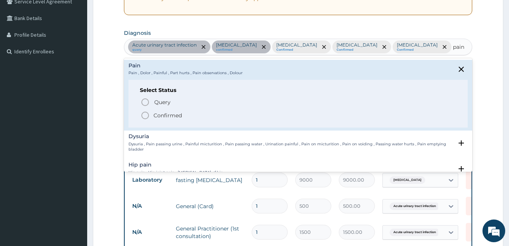
click at [148, 115] on circle "status option filled" at bounding box center [145, 115] width 7 height 7
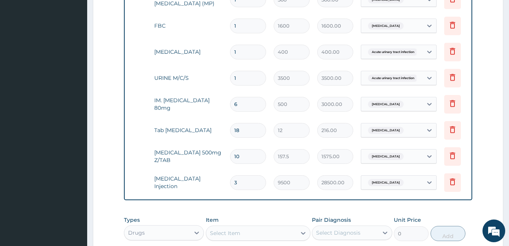
scroll to position [0, 32]
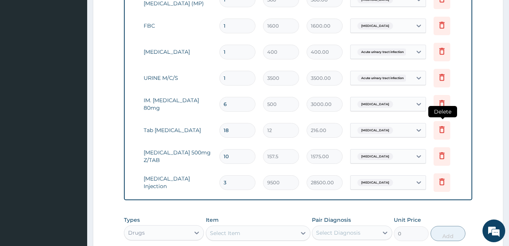
click at [439, 131] on icon at bounding box center [441, 129] width 9 height 9
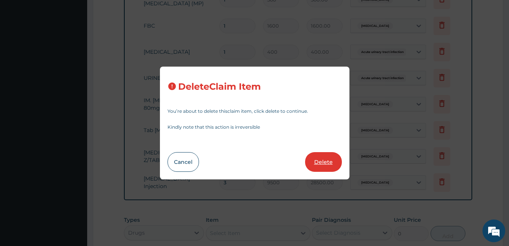
click at [312, 171] on button "Delete" at bounding box center [323, 162] width 37 height 20
type input "10"
type input "157.5"
type input "1575.00"
type input "3"
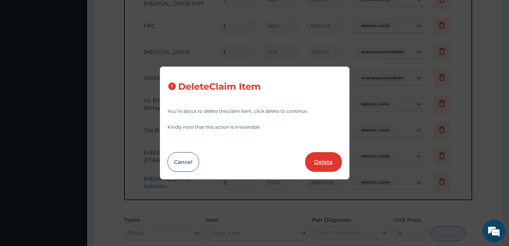
type input "9500"
type input "28500.00"
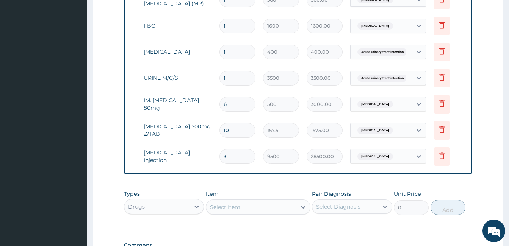
click at [284, 212] on div "Select Item" at bounding box center [251, 207] width 90 height 12
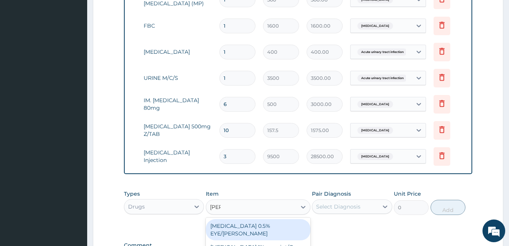
type input "lorat"
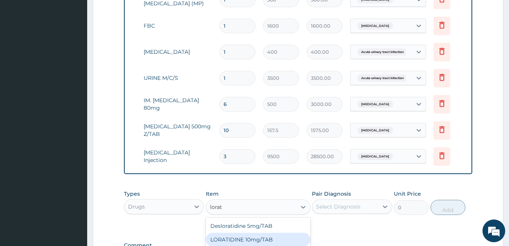
click at [236, 243] on div "LORATIDINE 10mg/TAB" at bounding box center [258, 240] width 105 height 14
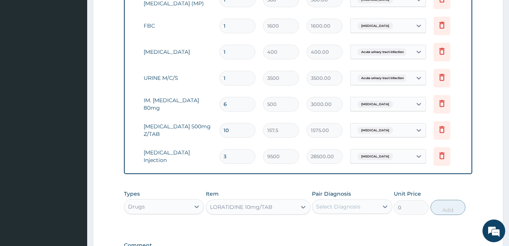
type input "11.55"
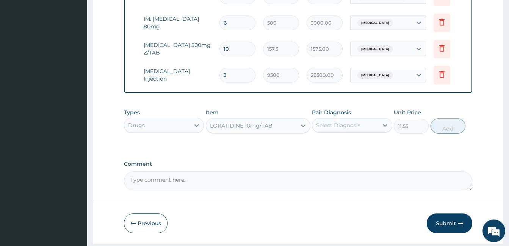
scroll to position [548, 0]
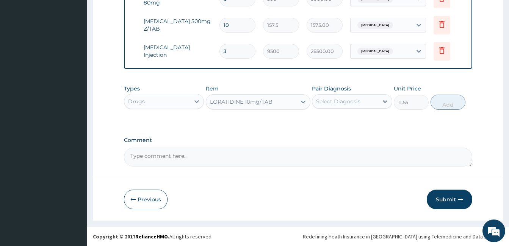
click at [370, 102] on div "Select Diagnosis" at bounding box center [345, 101] width 66 height 12
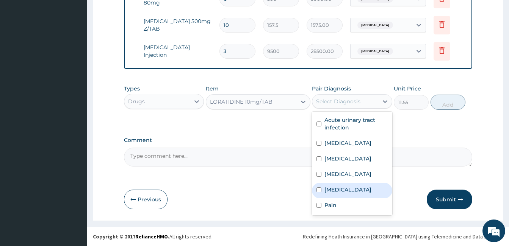
click at [357, 193] on label "Upper respiratory infection" at bounding box center [347, 190] width 47 height 8
checkbox input "true"
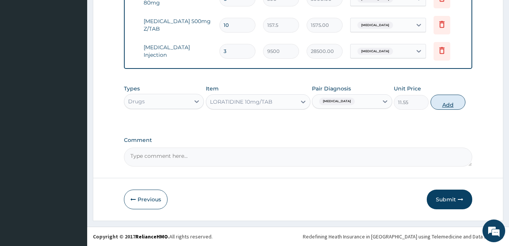
click at [456, 95] on button "Add" at bounding box center [447, 102] width 35 height 15
type input "0"
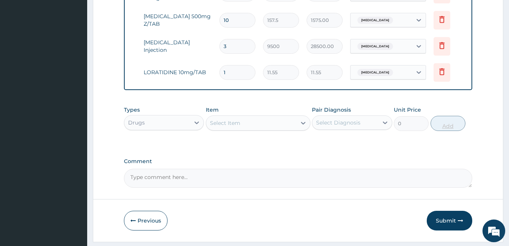
type input "0.00"
type input "5"
type input "57.75"
type input "5"
click at [296, 131] on div "Select Item" at bounding box center [258, 122] width 105 height 15
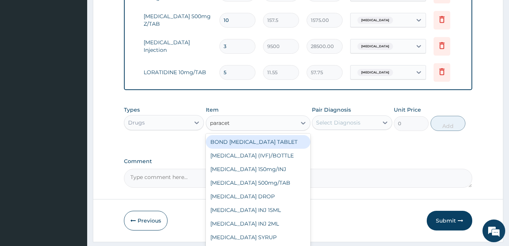
type input "paraceta"
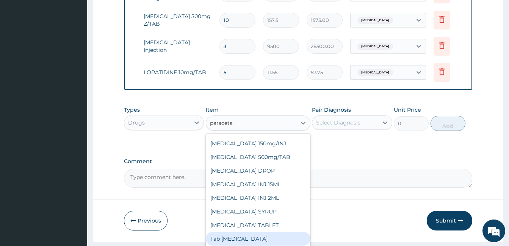
click at [276, 243] on div "Tab Paracetamol" at bounding box center [258, 239] width 105 height 14
type input "12"
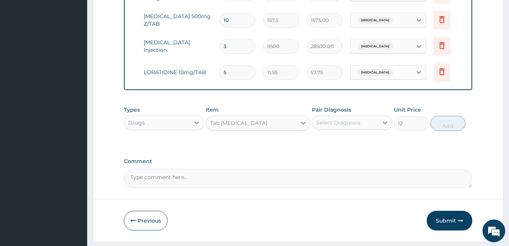
click at [373, 129] on div "Select Diagnosis" at bounding box center [345, 123] width 66 height 12
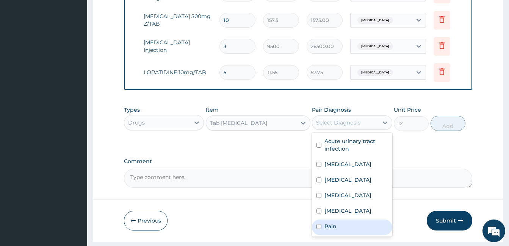
click at [359, 233] on div "Pain" at bounding box center [352, 228] width 80 height 16
checkbox input "true"
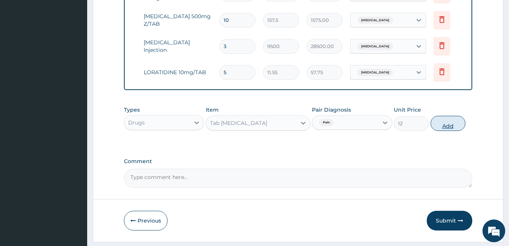
click at [444, 131] on button "Add" at bounding box center [447, 123] width 35 height 15
type input "0"
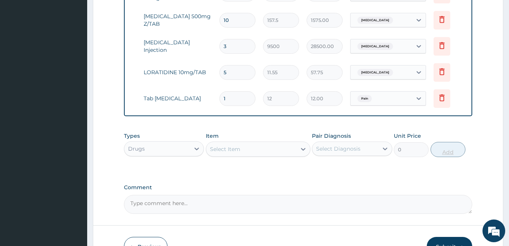
type input "18"
type input "216.00"
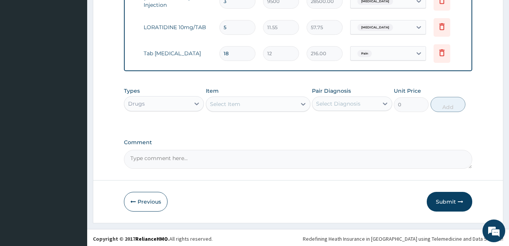
scroll to position [601, 0]
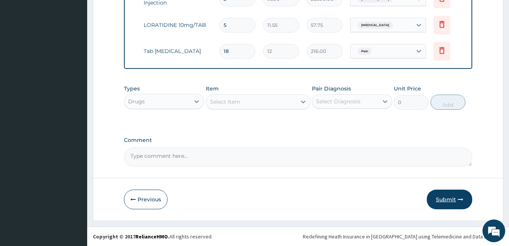
type input "18"
click at [459, 206] on button "Submit" at bounding box center [448, 200] width 45 height 20
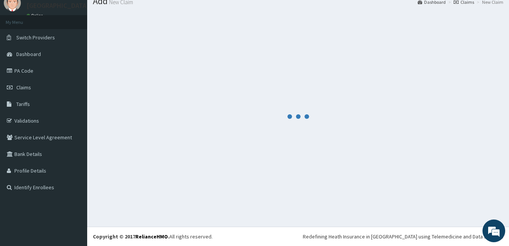
scroll to position [28, 0]
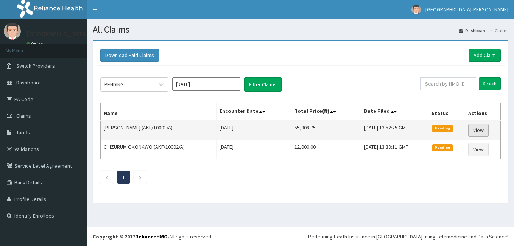
click at [481, 131] on link "View" at bounding box center [478, 130] width 20 height 13
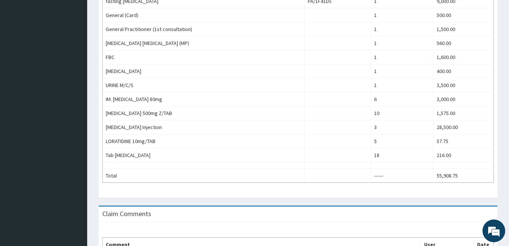
scroll to position [319, 0]
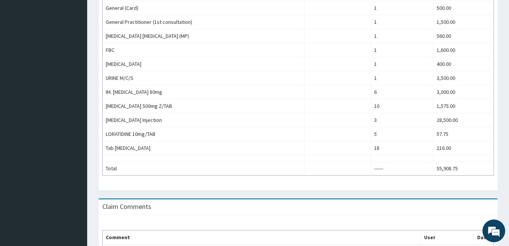
click at [405, 200] on div "Claim Comments" at bounding box center [297, 208] width 399 height 16
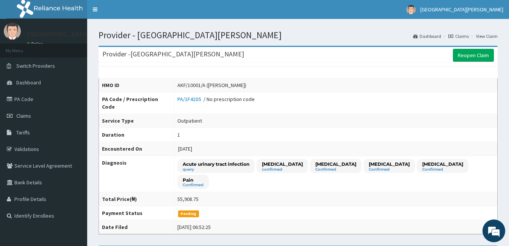
scroll to position [0, 0]
click at [43, 122] on link "Claims" at bounding box center [43, 116] width 87 height 17
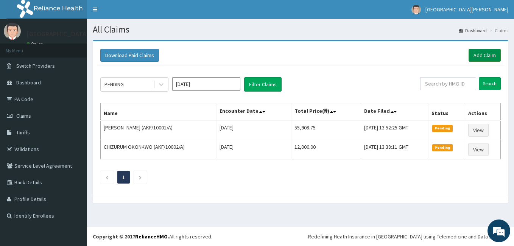
click at [481, 56] on link "Add Claim" at bounding box center [485, 55] width 32 height 13
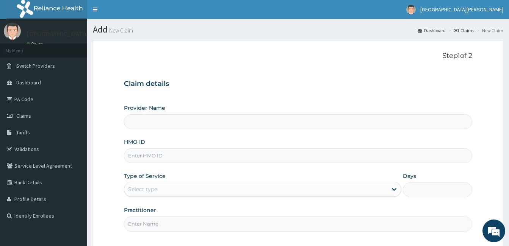
type input "[GEOGRAPHIC_DATA][PERSON_NAME]"
click at [266, 158] on input "HMO ID" at bounding box center [298, 155] width 348 height 15
type input "SGB/10023/D"
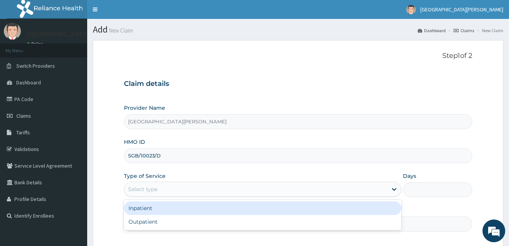
click at [321, 189] on div "Select type" at bounding box center [255, 189] width 263 height 12
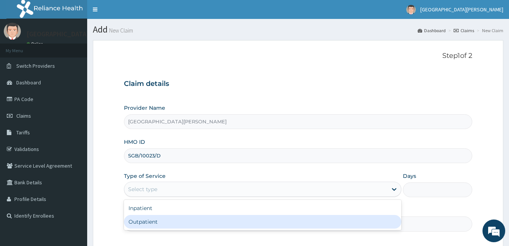
click at [296, 230] on div "Inpatient Outpatient" at bounding box center [262, 215] width 277 height 30
click at [304, 222] on div "Outpatient" at bounding box center [262, 222] width 277 height 14
type input "1"
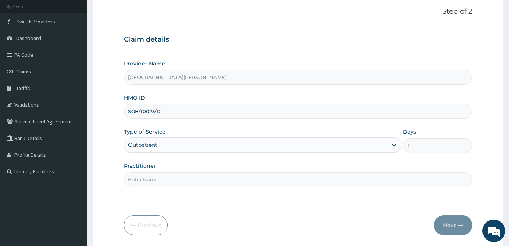
scroll to position [70, 0]
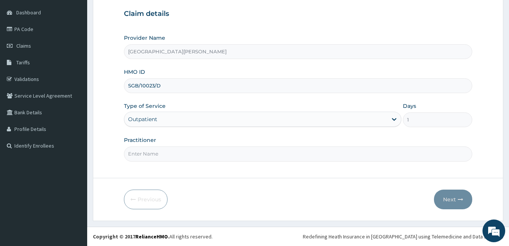
click at [373, 153] on input "Practitioner" at bounding box center [298, 154] width 348 height 15
type input "DR. SUNDAY"
click at [456, 209] on button "Next" at bounding box center [453, 200] width 38 height 20
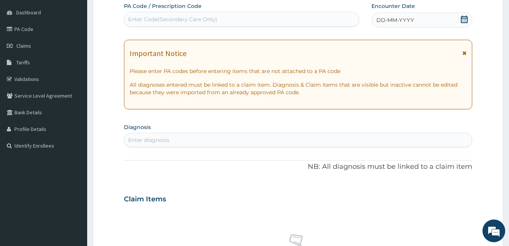
click at [290, 18] on div "Enter Code(Secondary Care Only)" at bounding box center [241, 19] width 234 height 12
paste input "PA/9205EC"
type input "PA/9205EC"
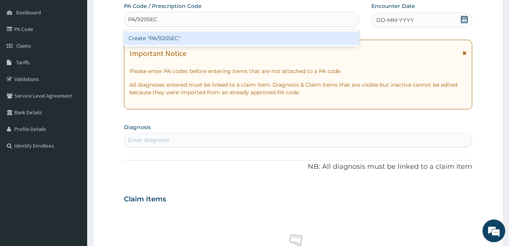
click at [289, 32] on div "Create "PA/9205EC"" at bounding box center [241, 38] width 235 height 14
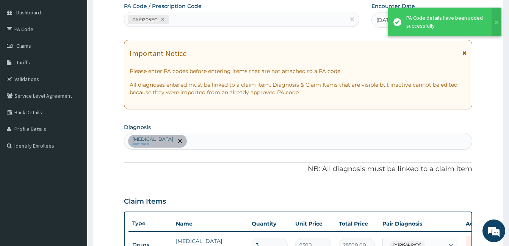
scroll to position [76, 0]
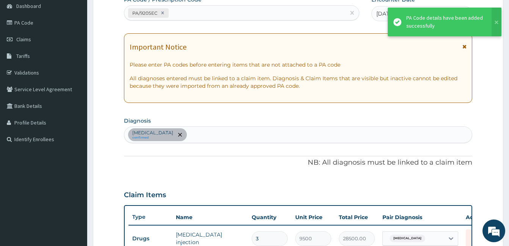
click at [494, 152] on form "Step 2 of 2 PA Code / Prescription Code PA/9205EC Encounter Date 14-08-2025 Imp…" at bounding box center [298, 186] width 410 height 445
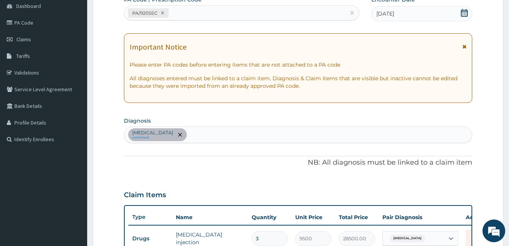
click at [493, 114] on form "Step 2 of 2 PA Code / Prescription Code PA/9205EC Encounter Date 14-08-2025 Imp…" at bounding box center [298, 186] width 410 height 445
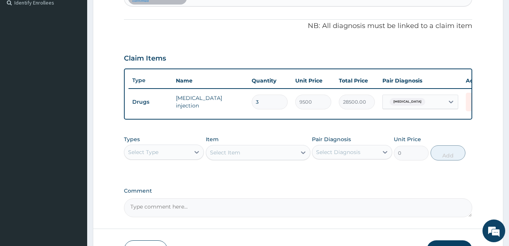
scroll to position [270, 0]
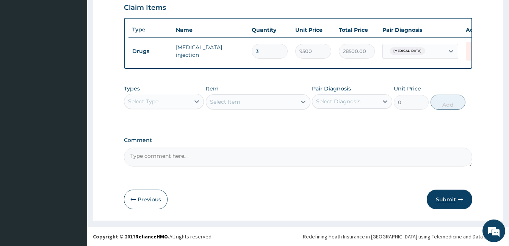
click at [457, 197] on icon "button" at bounding box center [459, 199] width 5 height 5
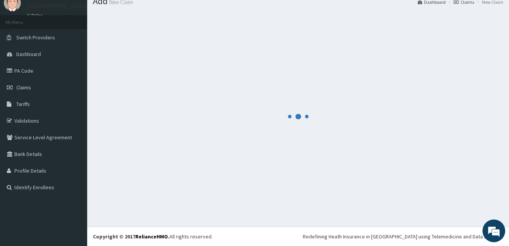
scroll to position [28, 0]
click at [457, 197] on div at bounding box center [298, 116] width 410 height 209
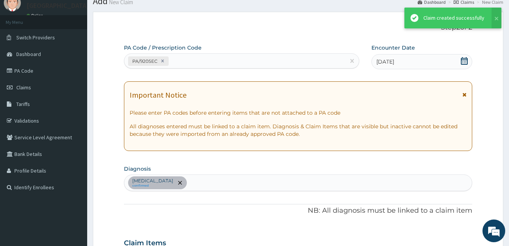
scroll to position [270, 0]
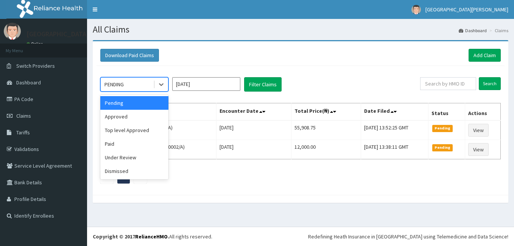
click at [154, 81] on span at bounding box center [154, 85] width 0 height 8
click at [128, 121] on div "Approved" at bounding box center [134, 117] width 68 height 14
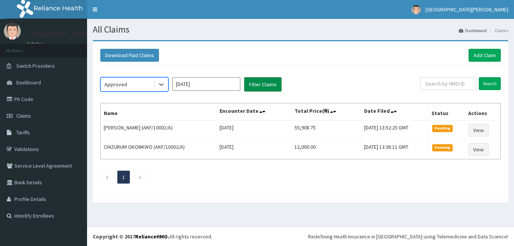
click at [268, 80] on button "Filter Claims" at bounding box center [262, 84] width 37 height 14
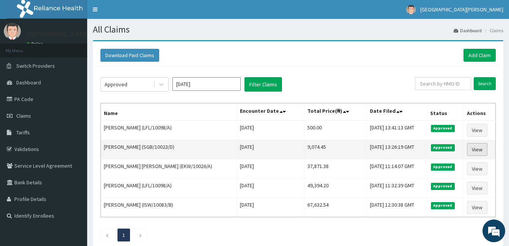
click at [473, 151] on link "View" at bounding box center [477, 149] width 20 height 13
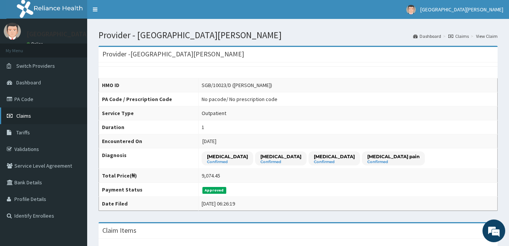
click at [44, 111] on link "Claims" at bounding box center [43, 116] width 87 height 17
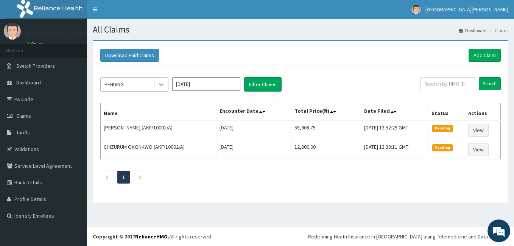
click at [158, 84] on icon at bounding box center [162, 85] width 8 height 8
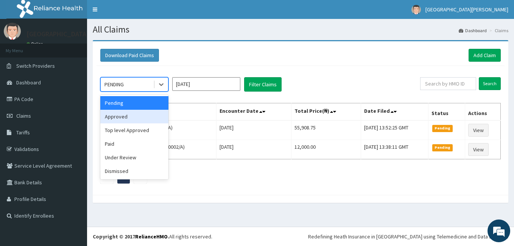
click at [144, 113] on div "Approved" at bounding box center [134, 117] width 68 height 14
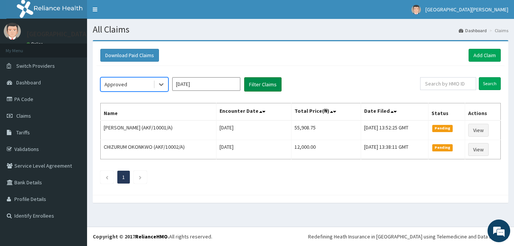
click at [254, 81] on button "Filter Claims" at bounding box center [262, 84] width 37 height 14
